Goal: Information Seeking & Learning: Learn about a topic

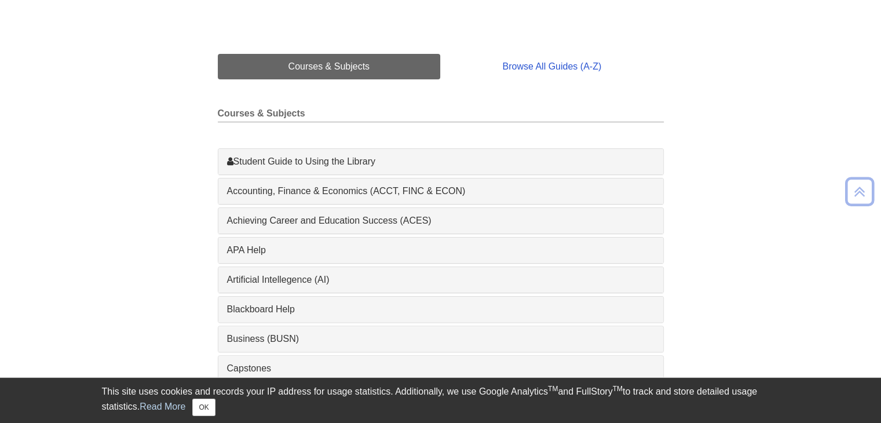
scroll to position [247, 0]
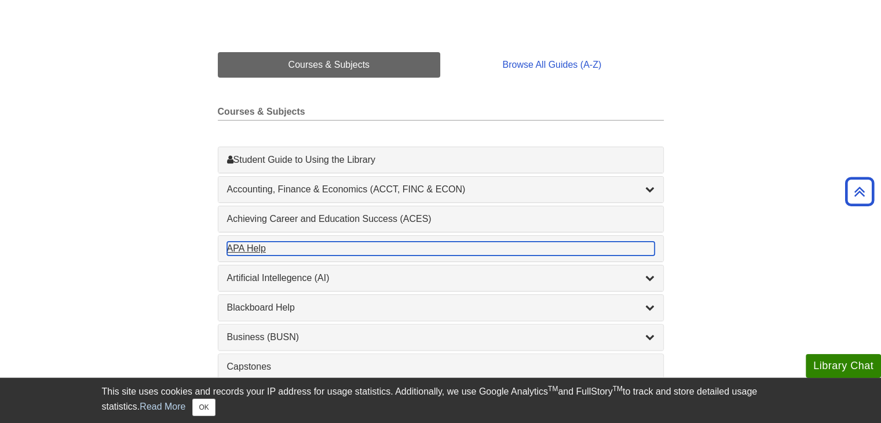
click at [270, 249] on div "APA Help , 1 guides" at bounding box center [440, 248] width 427 height 14
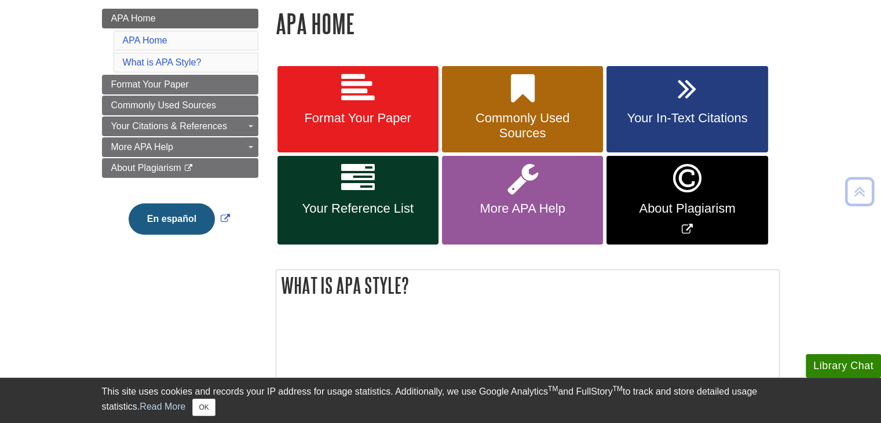
scroll to position [167, 0]
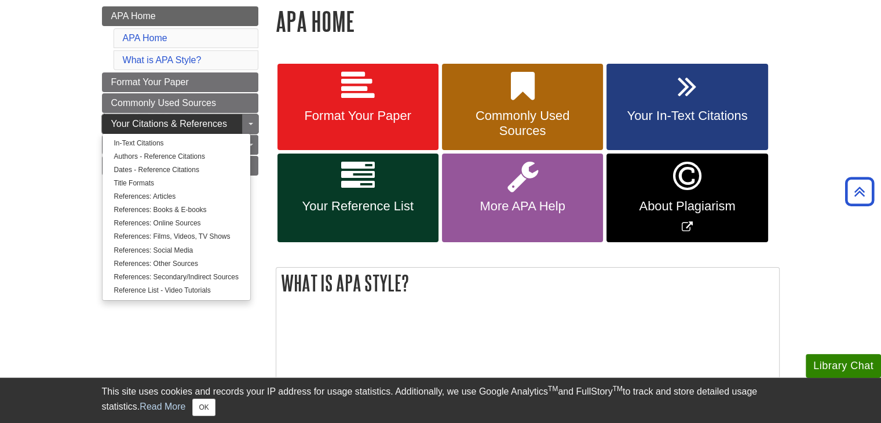
click at [233, 124] on link "Your Citations & References" at bounding box center [180, 124] width 156 height 20
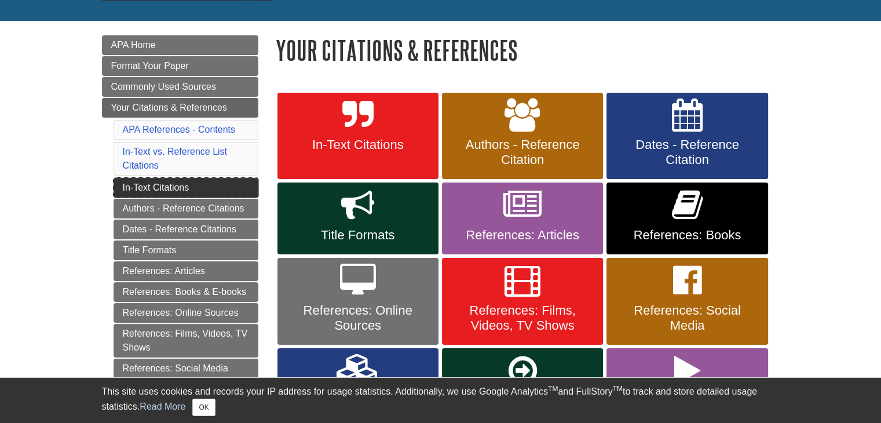
scroll to position [163, 0]
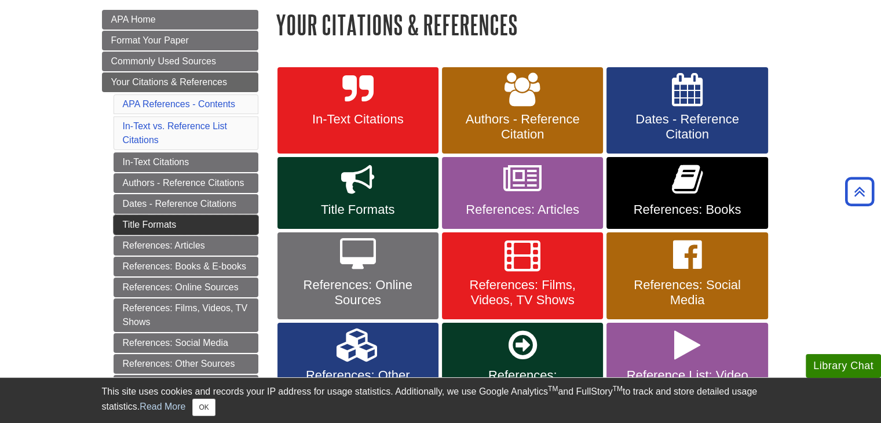
click at [210, 228] on link "Title Formats" at bounding box center [185, 225] width 145 height 20
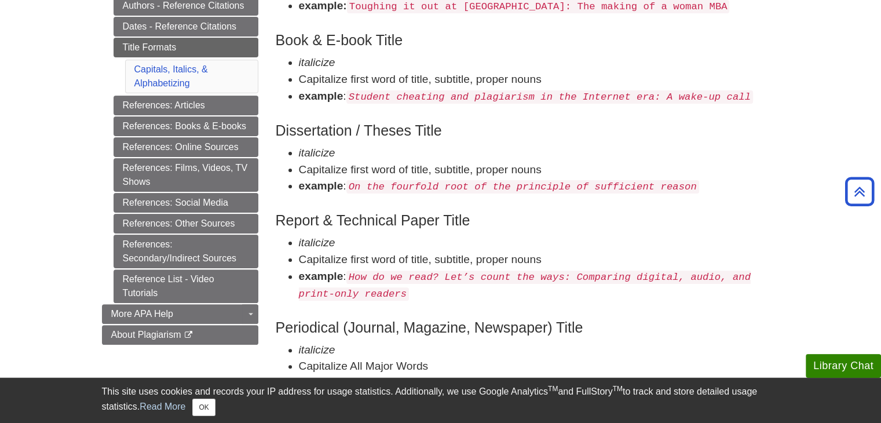
scroll to position [285, 0]
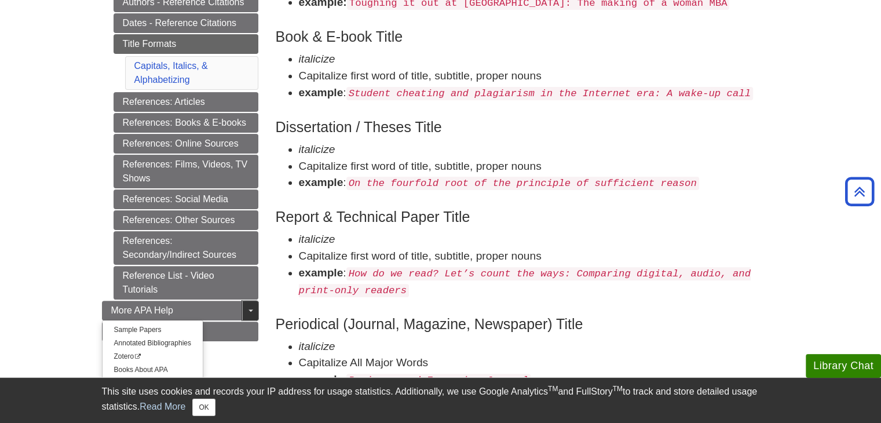
click at [254, 306] on link "Toggle Dropdown" at bounding box center [250, 311] width 16 height 20
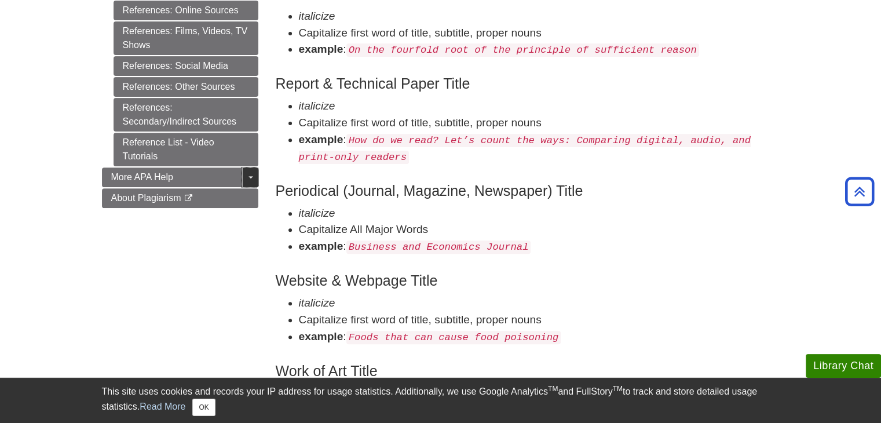
scroll to position [419, 0]
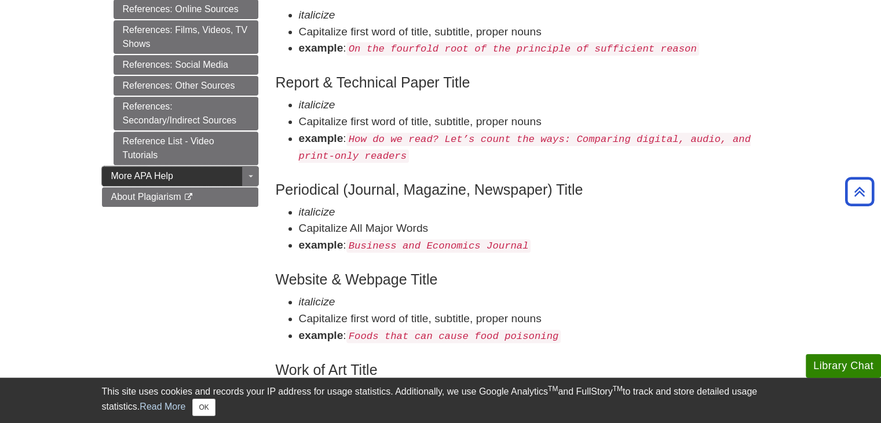
click at [199, 171] on link "More APA Help" at bounding box center [180, 176] width 156 height 20
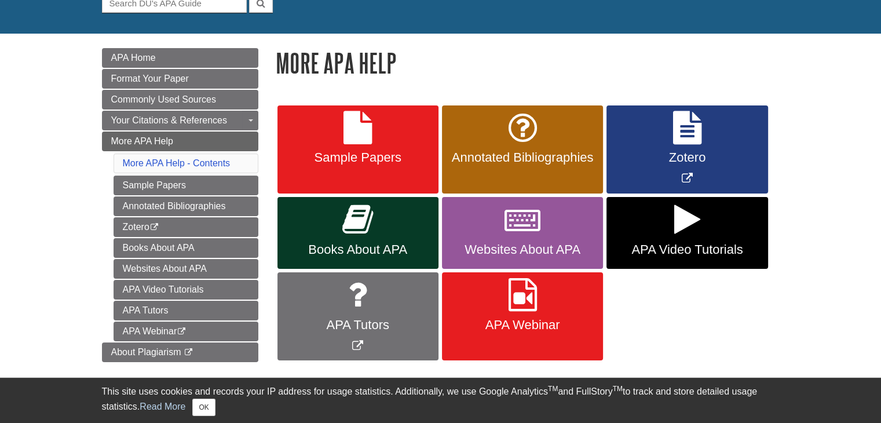
scroll to position [126, 0]
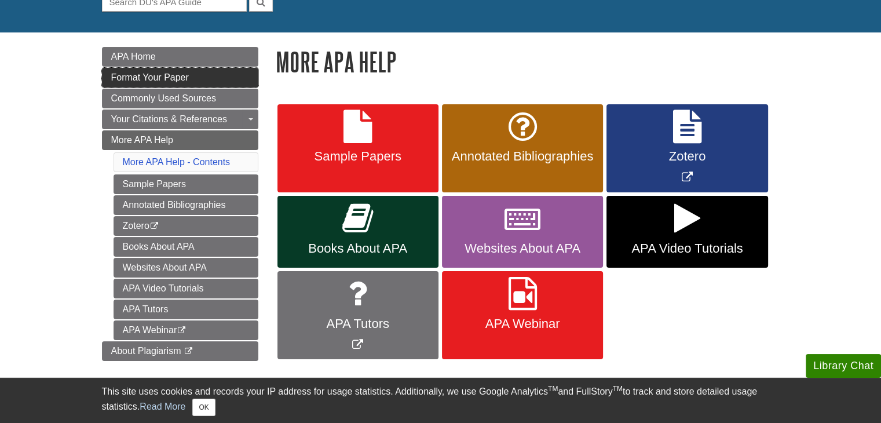
click at [192, 80] on link "Format Your Paper" at bounding box center [180, 78] width 156 height 20
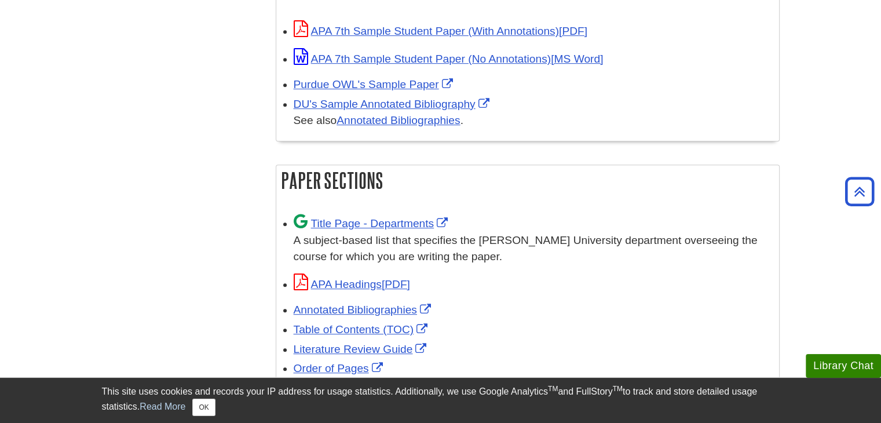
scroll to position [599, 0]
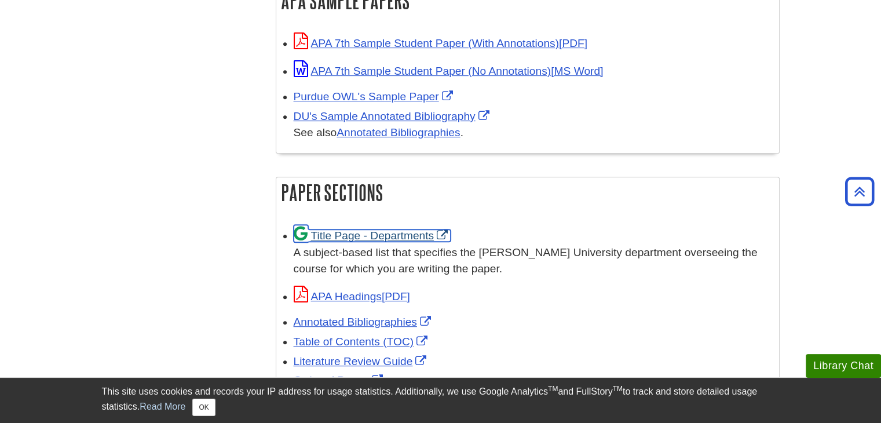
click at [379, 233] on link "Title Page - Departments" at bounding box center [373, 235] width 158 height 12
